Goal: Information Seeking & Learning: Learn about a topic

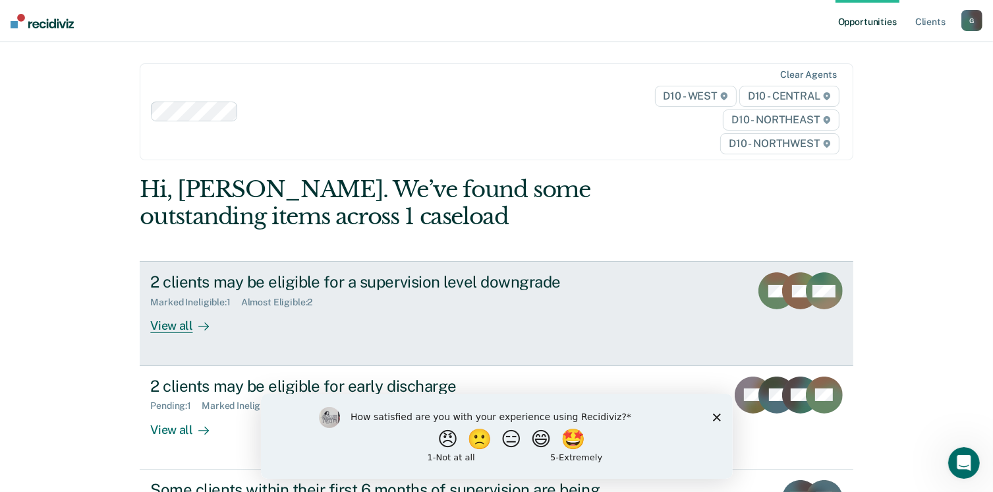
click at [165, 324] on div "View all" at bounding box center [187, 321] width 74 height 26
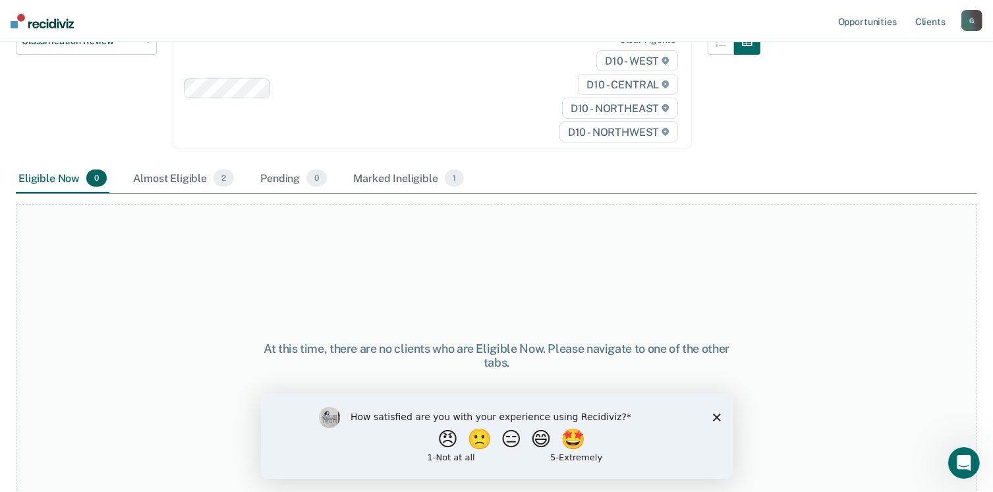
scroll to position [176, 0]
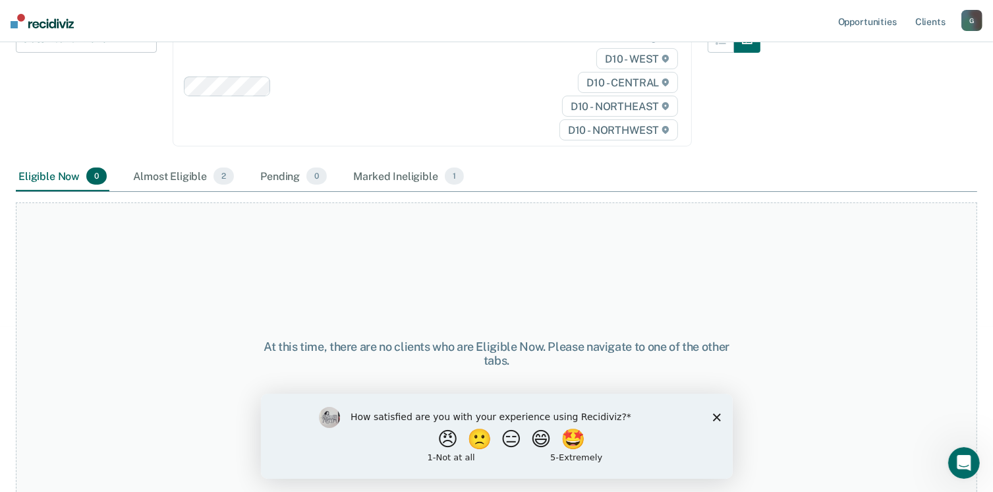
click at [718, 416] on icon "Close survey" at bounding box center [716, 417] width 8 height 8
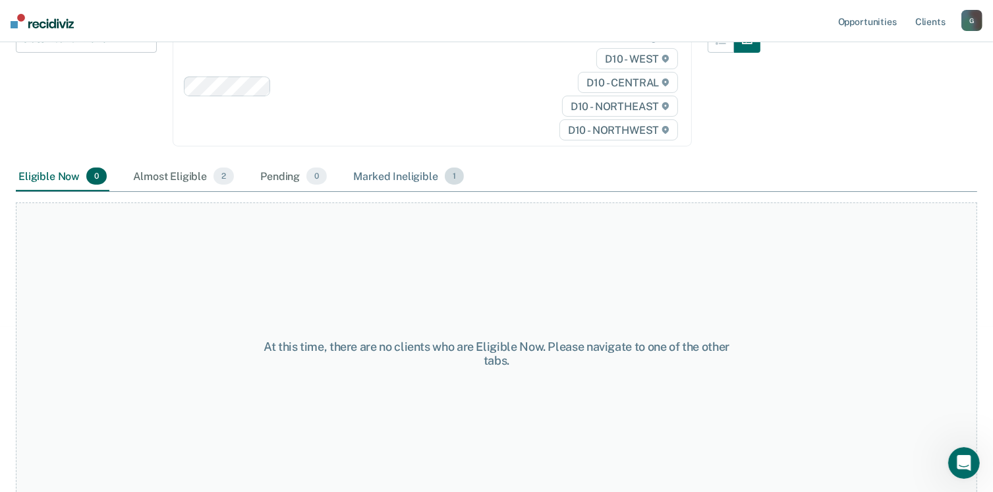
click at [414, 175] on div "Marked Ineligible 1" at bounding box center [409, 176] width 116 height 29
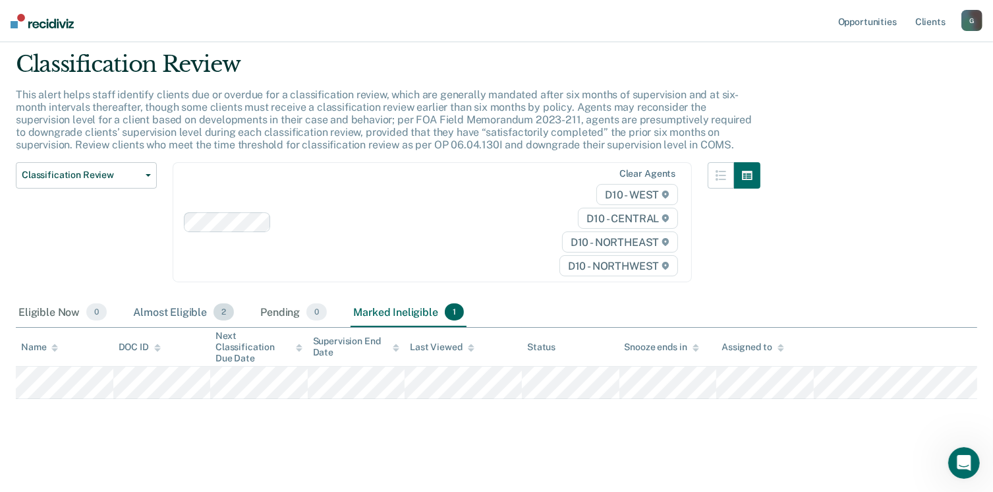
click at [185, 314] on div "Almost Eligible 2" at bounding box center [183, 312] width 106 height 29
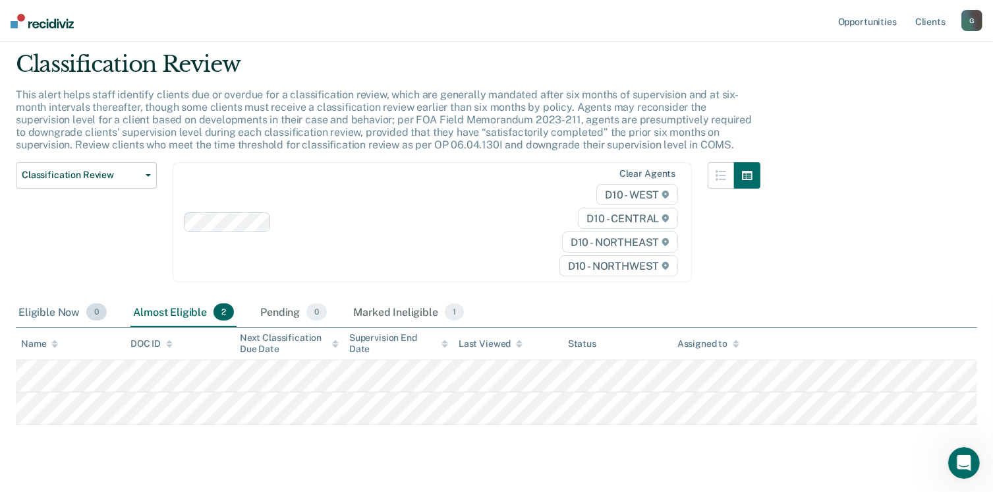
click at [62, 312] on div "Eligible Now 0" at bounding box center [63, 312] width 94 height 29
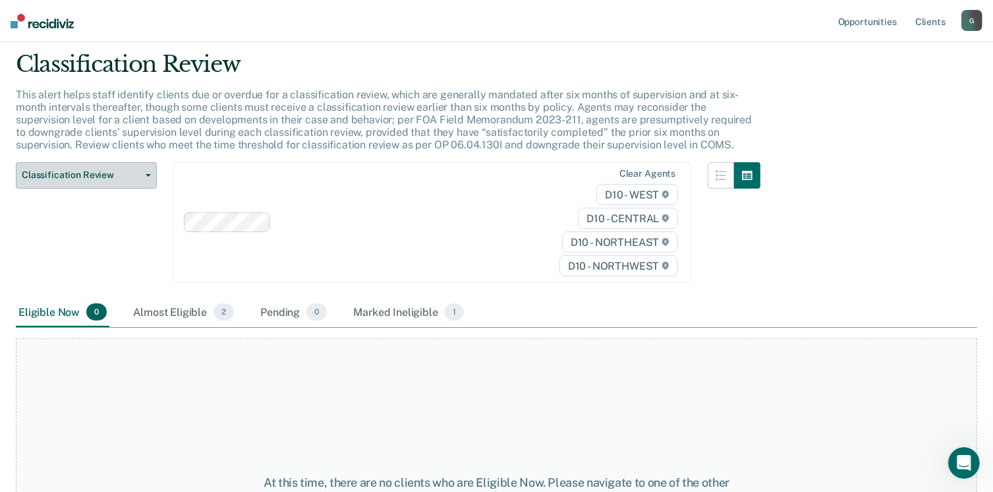
click at [62, 162] on button "Classification Review" at bounding box center [86, 175] width 141 height 26
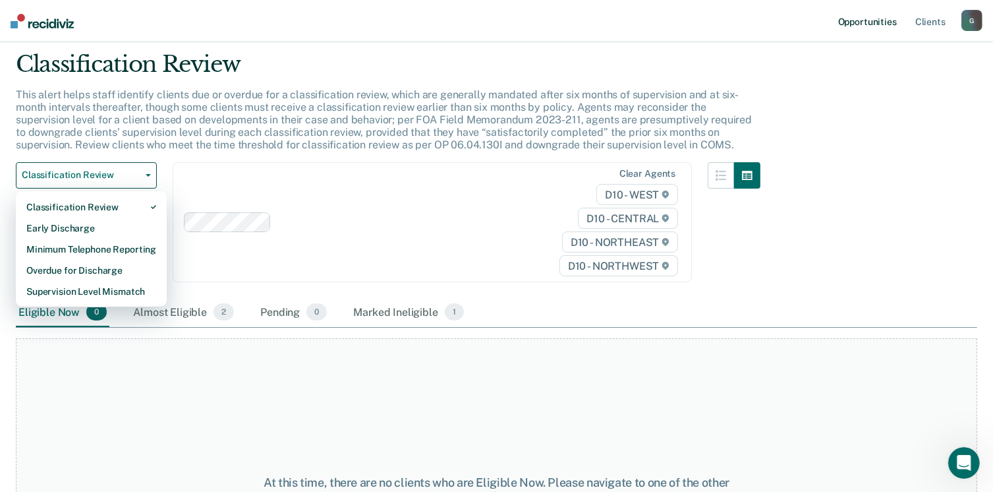
click at [862, 23] on link "Opportunities" at bounding box center [868, 21] width 64 height 42
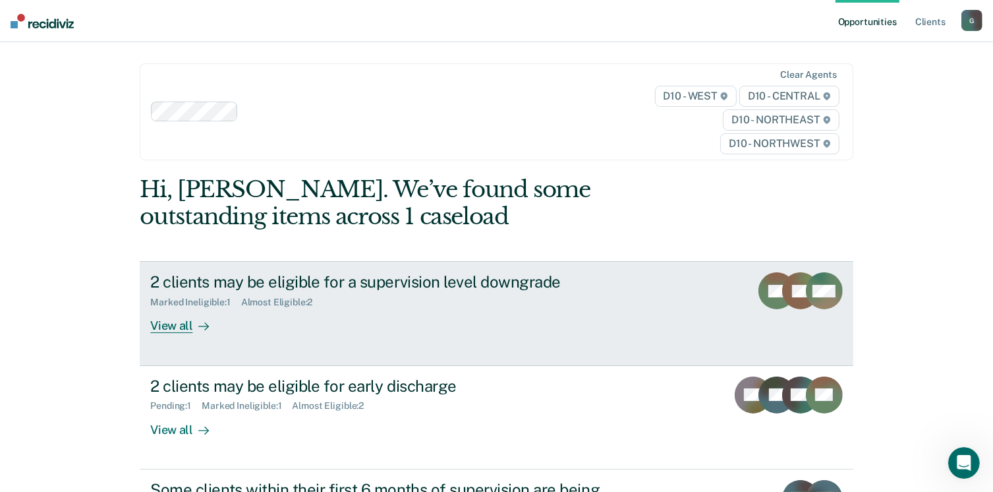
click at [185, 325] on div "View all" at bounding box center [187, 321] width 74 height 26
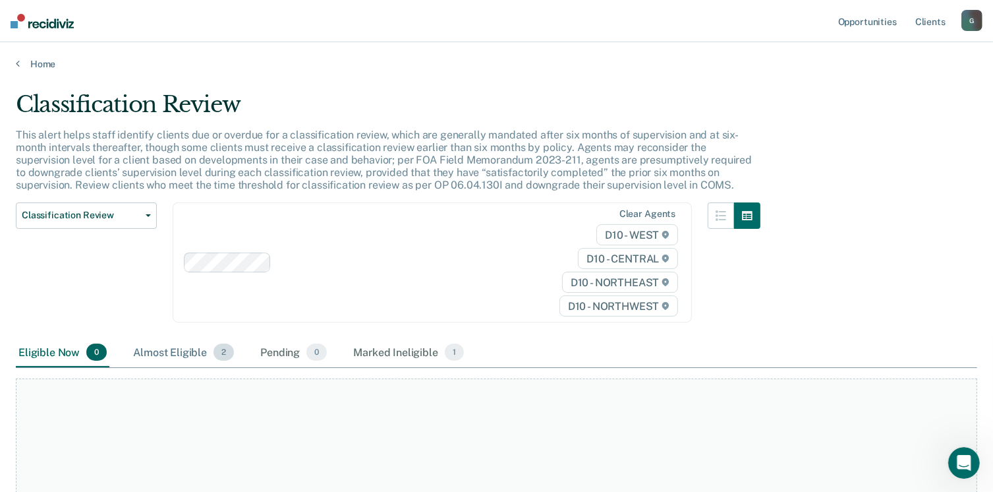
click at [190, 343] on div "Almost Eligible 2" at bounding box center [183, 352] width 106 height 29
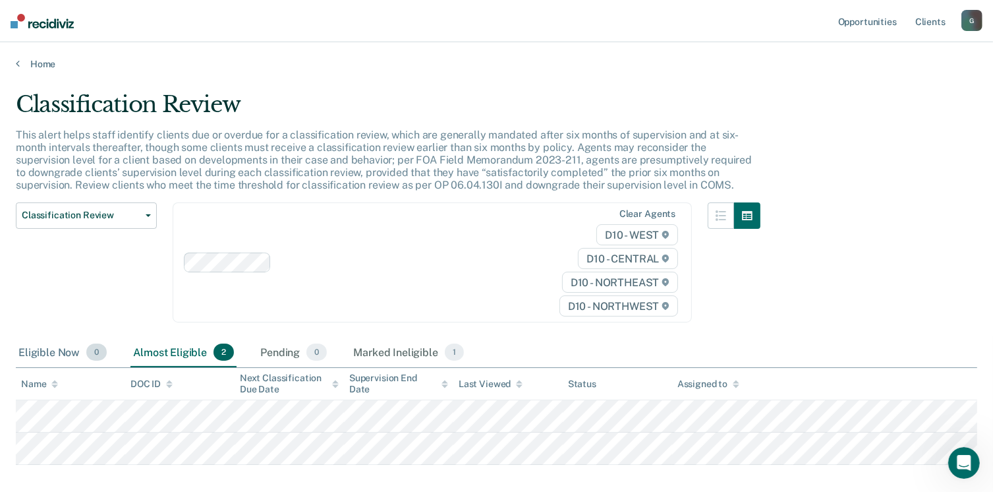
click at [52, 349] on div "Eligible Now 0" at bounding box center [63, 352] width 94 height 29
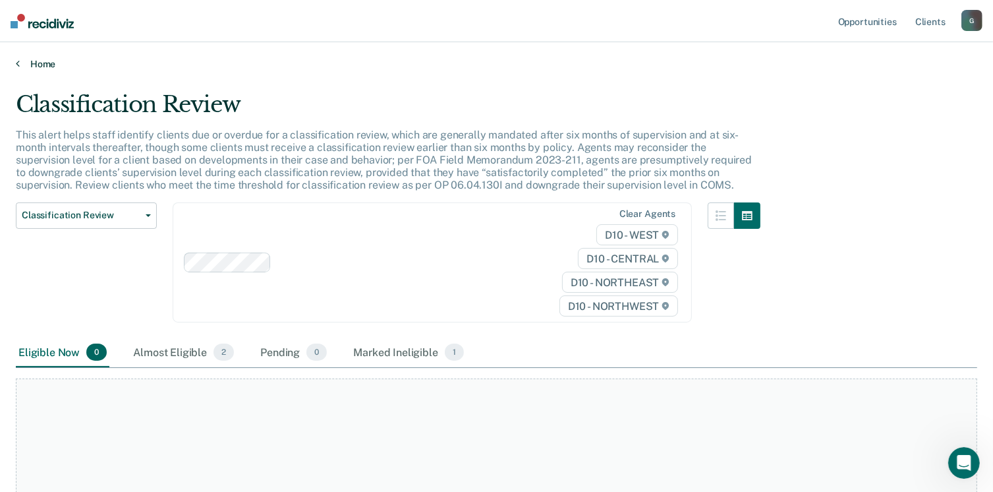
click at [20, 61] on link "Home" at bounding box center [496, 64] width 961 height 12
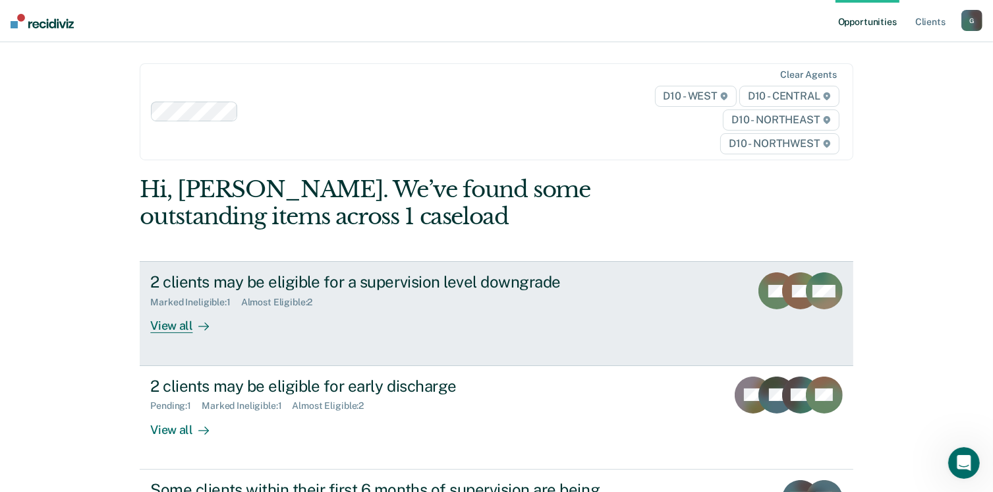
click at [198, 267] on link "2 clients may be eligible for a supervision level downgrade Marked Ineligible :…" at bounding box center [496, 313] width 713 height 104
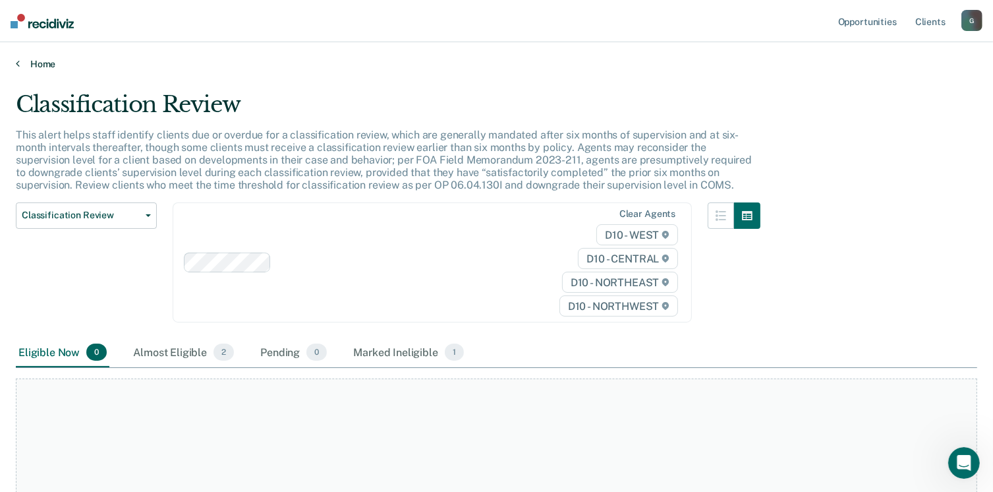
click at [40, 63] on link "Home" at bounding box center [496, 64] width 961 height 12
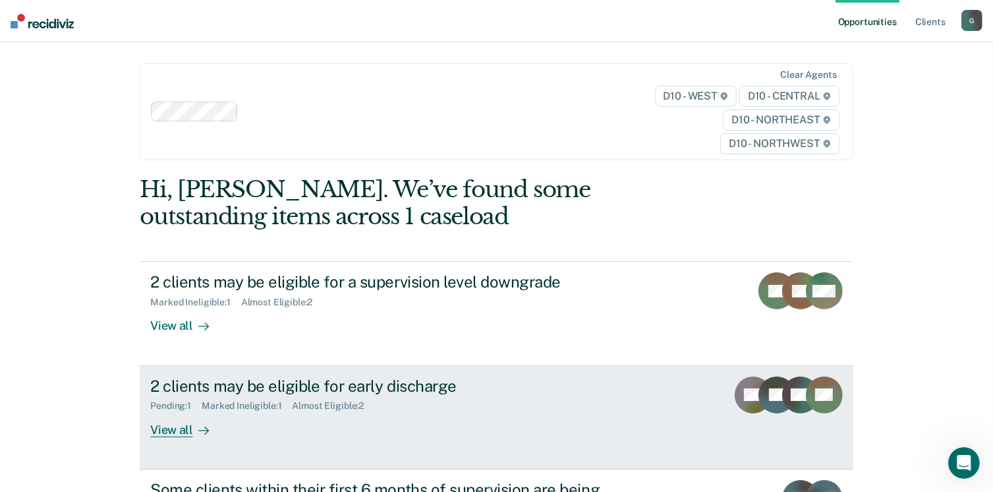
click at [172, 431] on div "View all" at bounding box center [187, 424] width 74 height 26
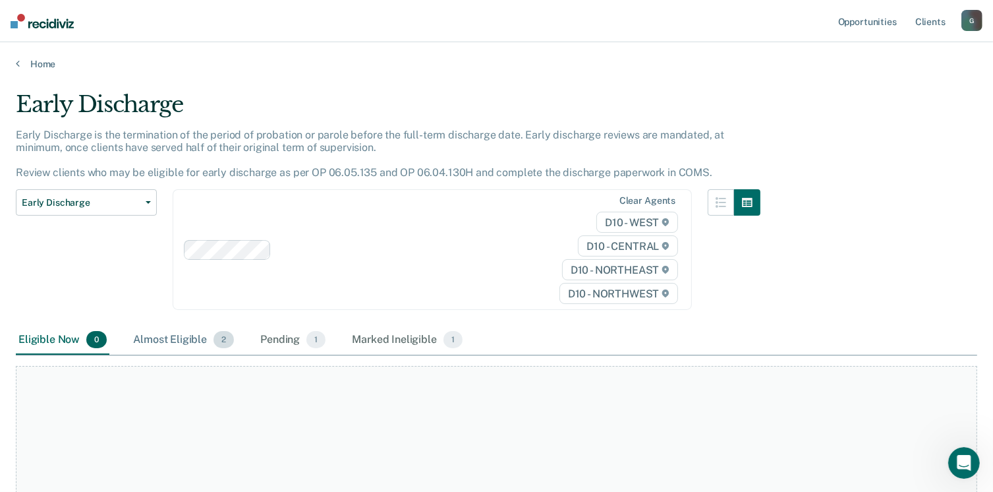
click at [181, 339] on div "Almost Eligible 2" at bounding box center [183, 340] width 106 height 29
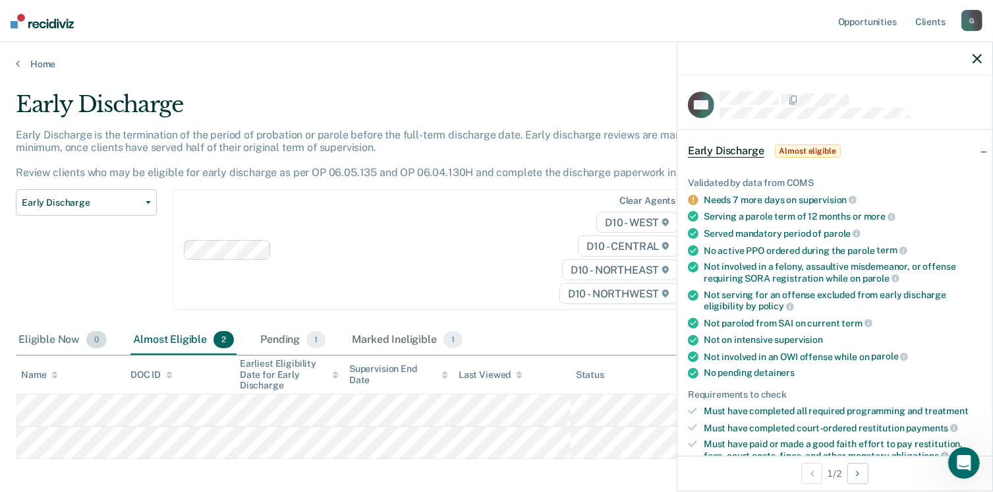
click at [71, 335] on div "Eligible Now 0" at bounding box center [63, 340] width 94 height 29
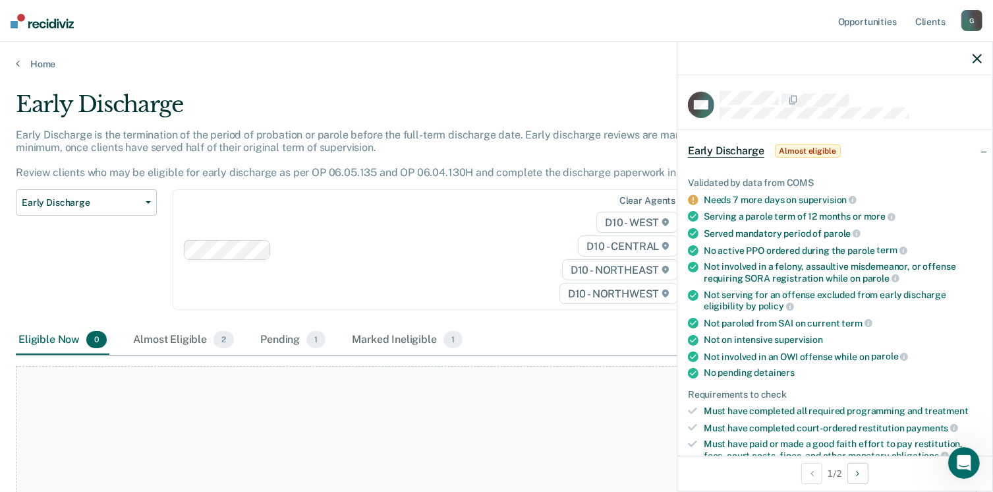
click at [978, 57] on icon "button" at bounding box center [977, 58] width 9 height 9
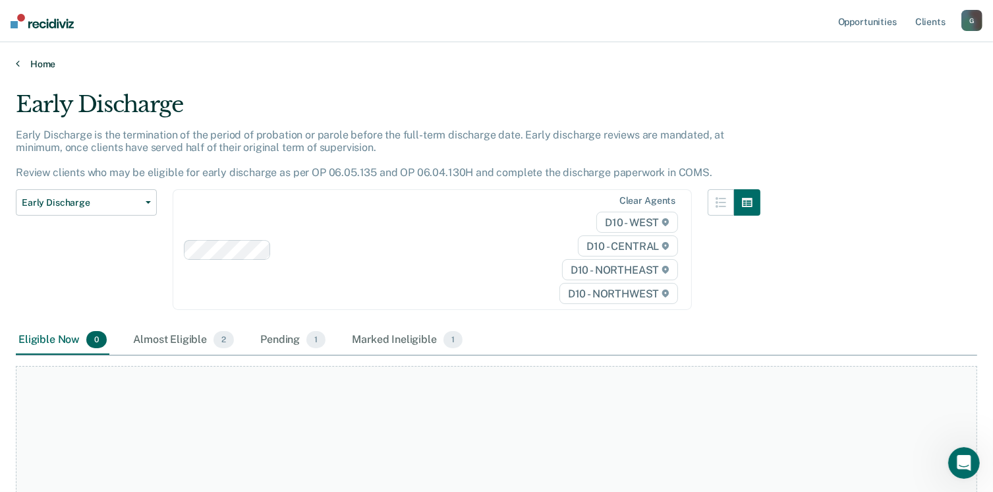
click at [18, 62] on icon at bounding box center [18, 63] width 4 height 11
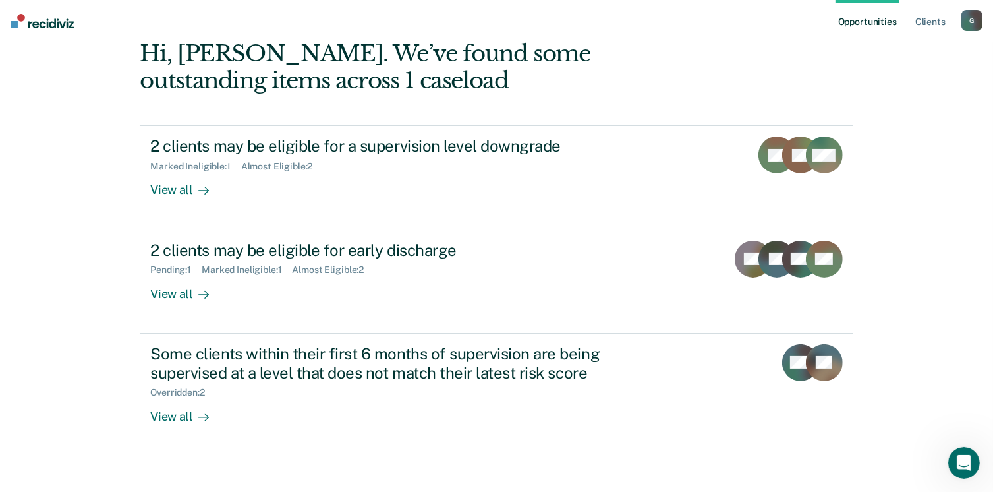
scroll to position [133, 0]
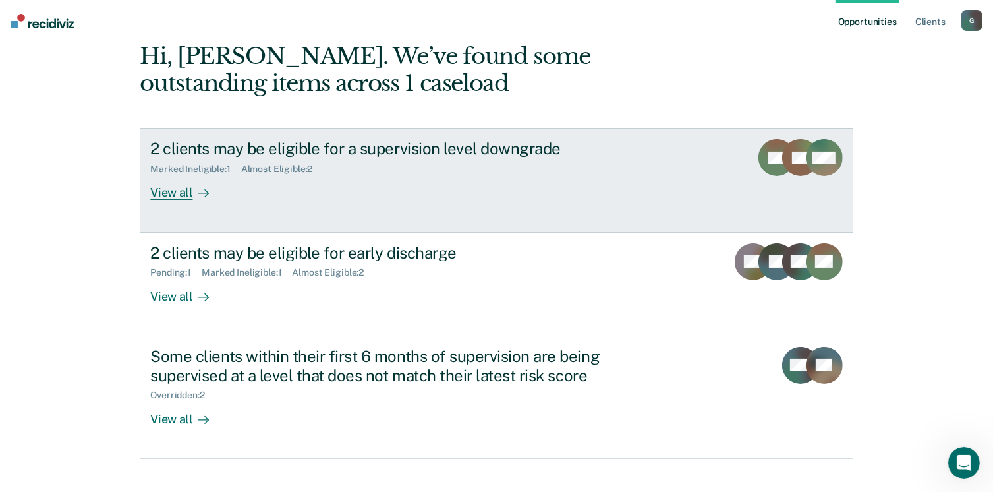
click at [197, 201] on link "2 clients may be eligible for a supervision level downgrade Marked Ineligible :…" at bounding box center [496, 180] width 713 height 104
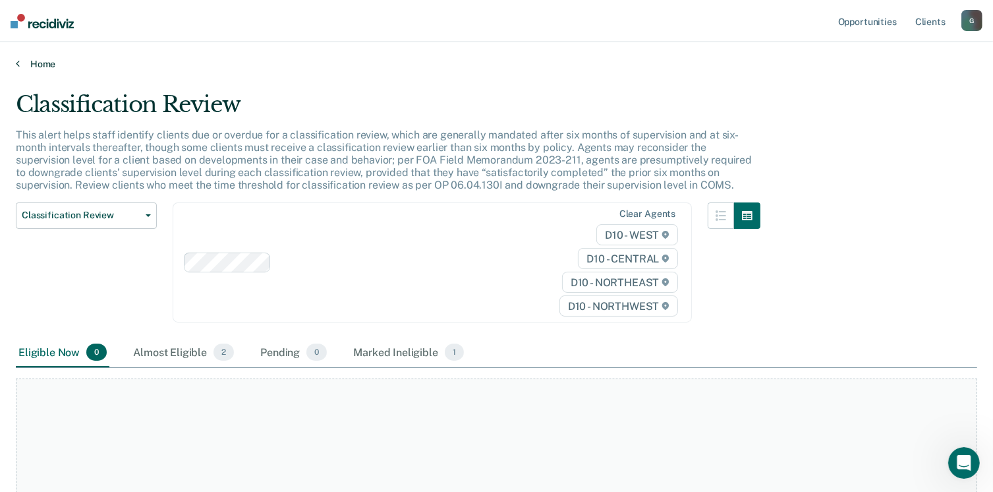
click at [16, 64] on icon at bounding box center [18, 63] width 4 height 11
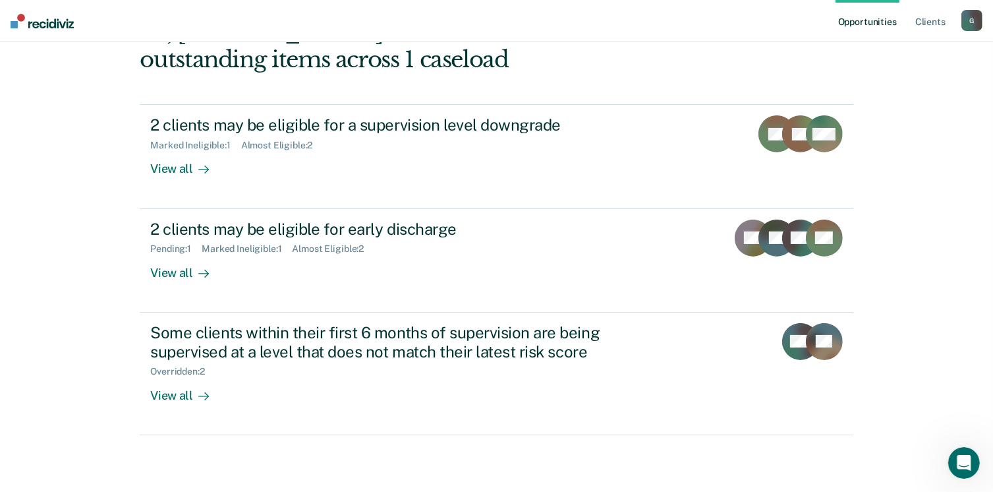
scroll to position [179, 0]
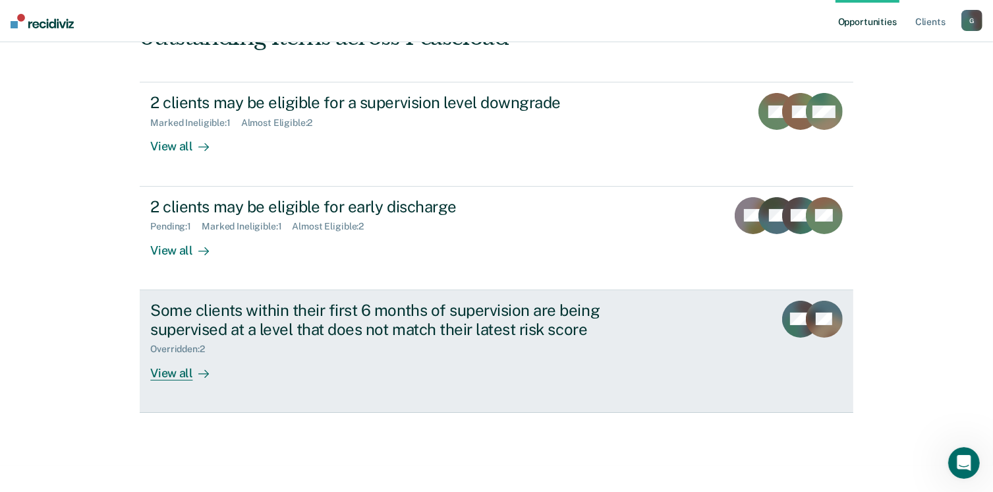
click at [170, 370] on div "View all" at bounding box center [187, 368] width 74 height 26
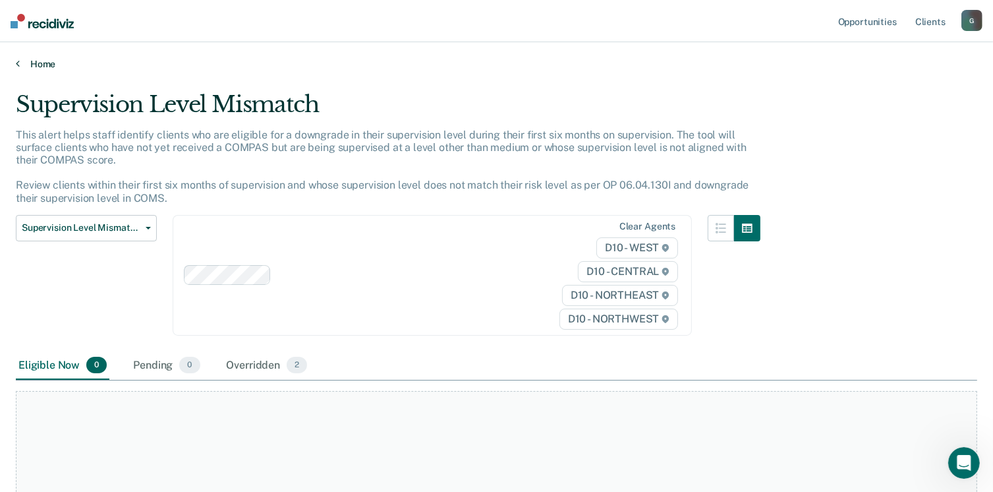
click at [26, 61] on link "Home" at bounding box center [496, 64] width 961 height 12
